Goal: Check status: Check status

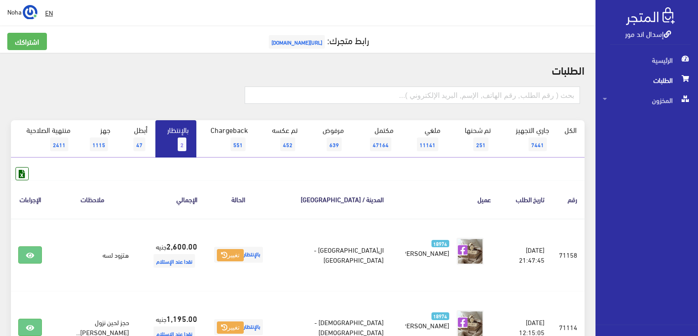
click at [182, 144] on span "2" at bounding box center [182, 145] width 9 height 14
click at [180, 145] on span "2" at bounding box center [182, 145] width 9 height 14
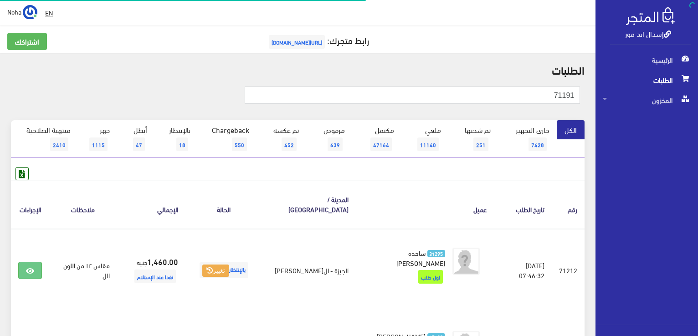
scroll to position [38, 0]
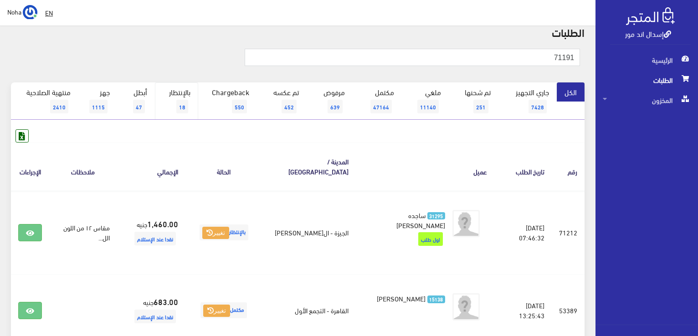
click at [175, 96] on link "بالإنتظار 18" at bounding box center [176, 100] width 43 height 37
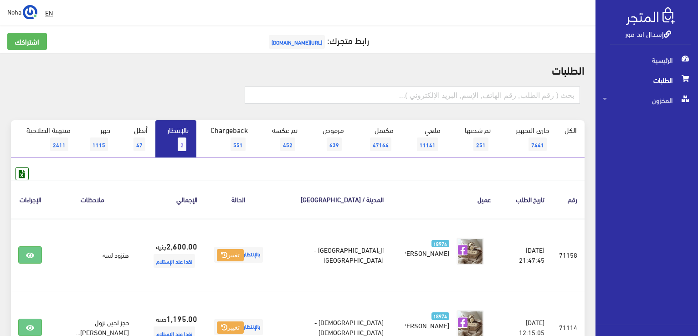
click at [177, 135] on link "بالإنتظار 2" at bounding box center [175, 138] width 41 height 37
click at [177, 144] on link "بالإنتظار 2" at bounding box center [175, 138] width 41 height 37
click at [423, 93] on input "text" at bounding box center [412, 95] width 335 height 17
click at [489, 94] on input "text" at bounding box center [412, 95] width 335 height 17
type input "71081"
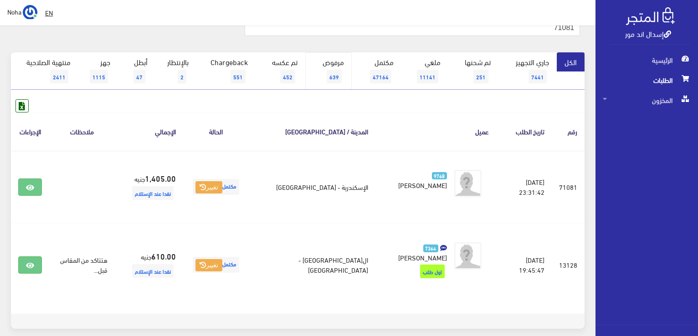
scroll to position [91, 0]
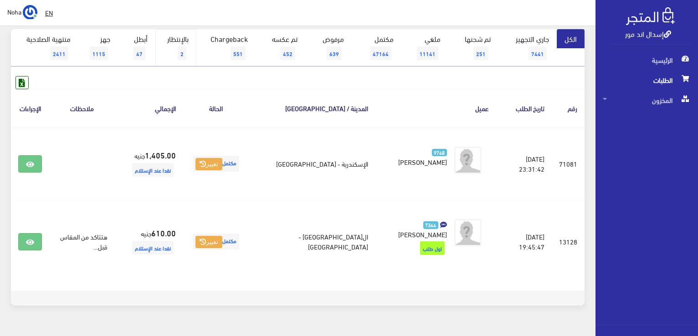
click at [188, 49] on link "بالإنتظار 2" at bounding box center [175, 47] width 41 height 37
